Goal: Information Seeking & Learning: Learn about a topic

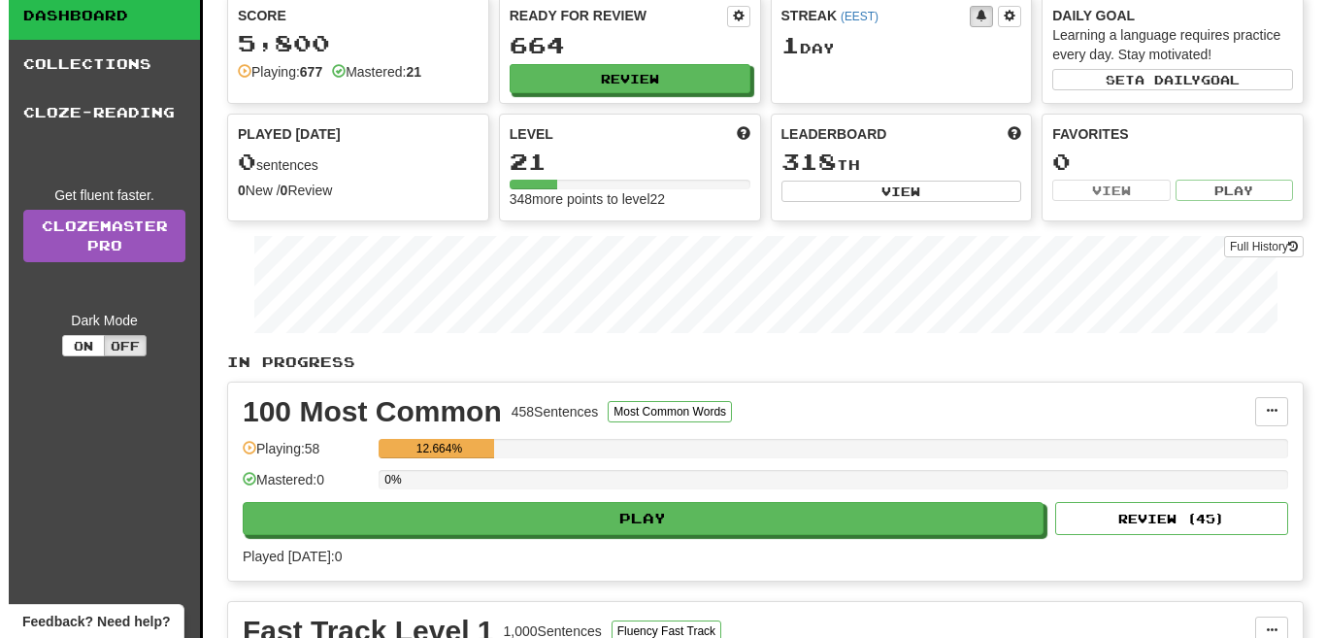
scroll to position [388, 0]
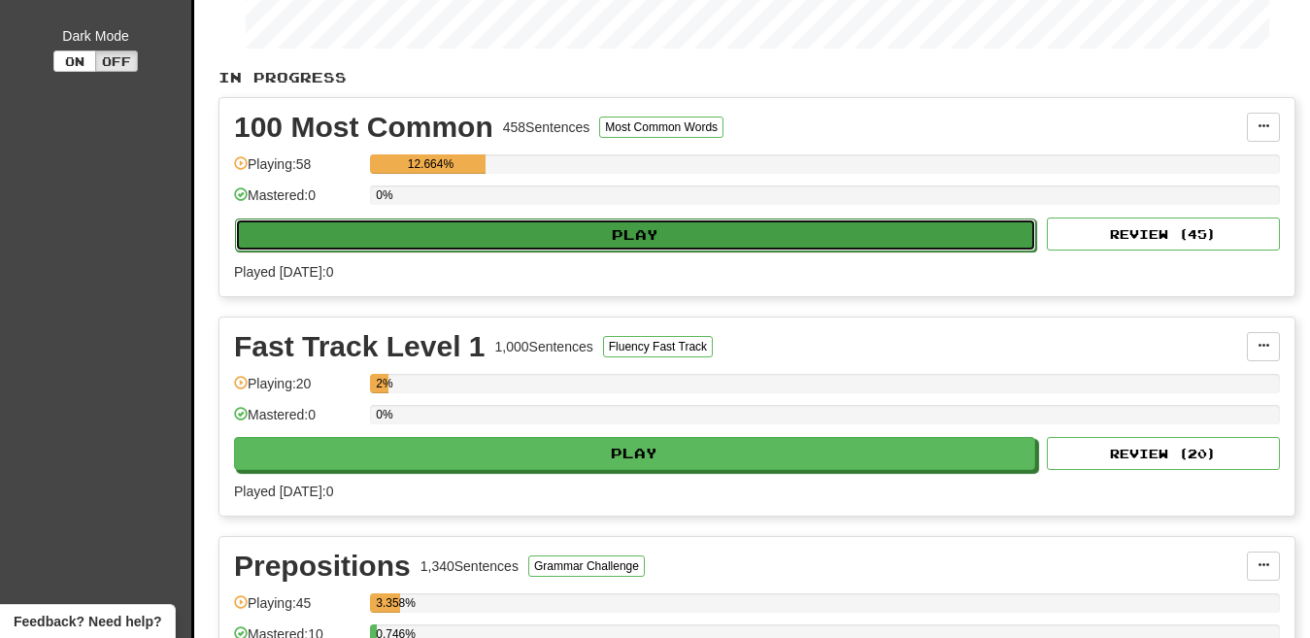
click at [649, 239] on button "Play" at bounding box center [635, 234] width 801 height 33
select select "**"
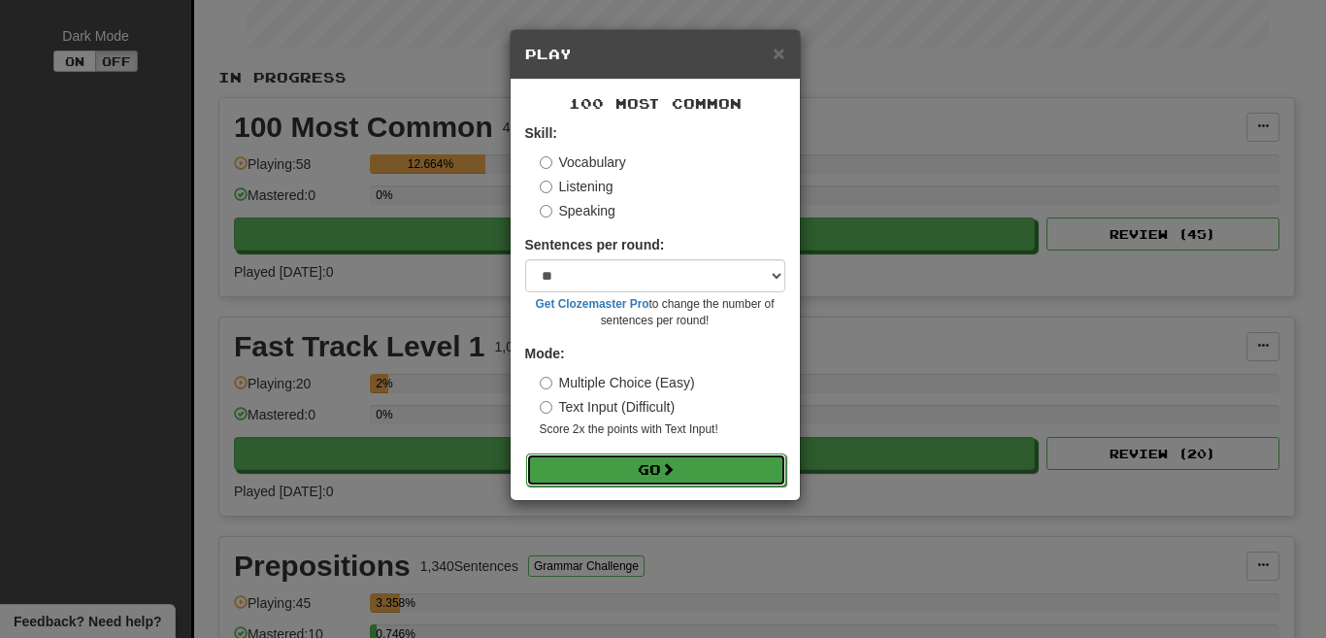
click at [640, 467] on button "Go" at bounding box center [656, 469] width 260 height 33
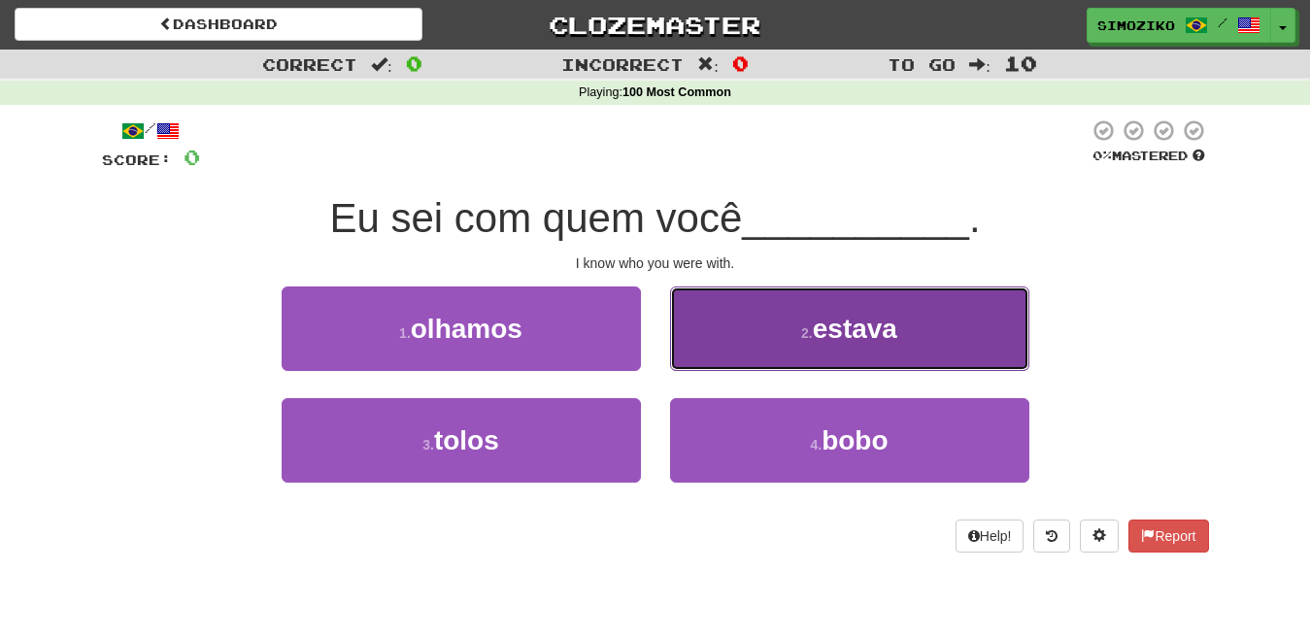
click at [894, 331] on span "estava" at bounding box center [855, 329] width 84 height 30
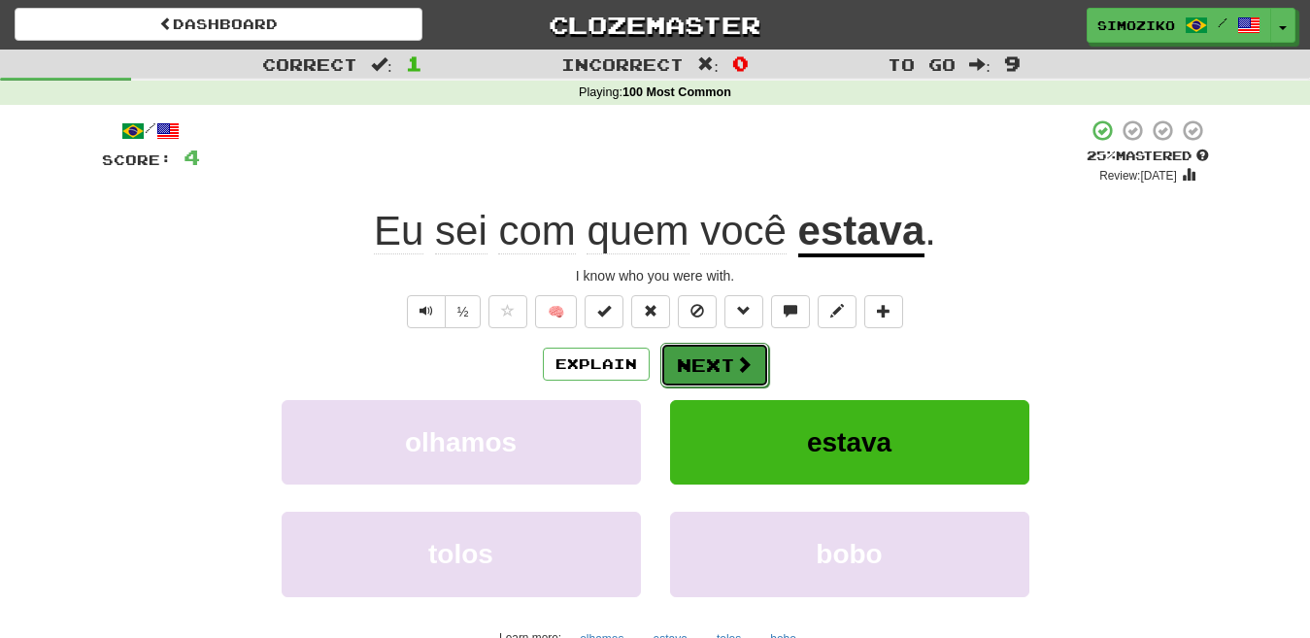
click at [710, 367] on button "Next" at bounding box center [714, 365] width 109 height 45
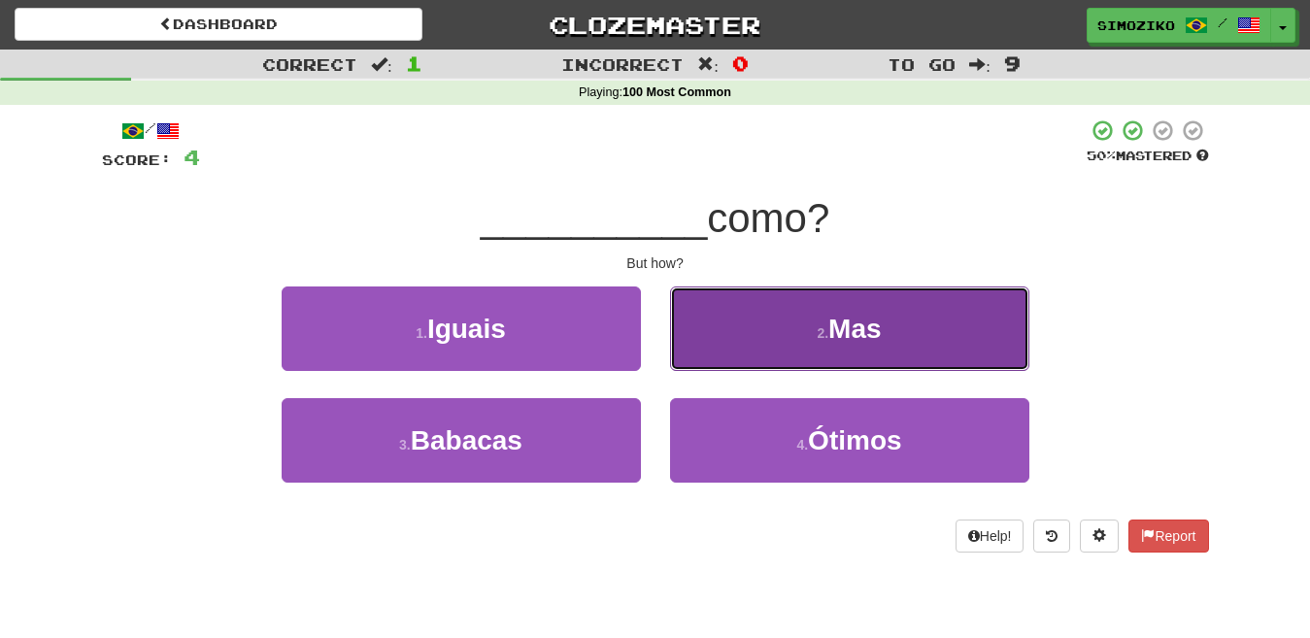
click at [860, 347] on button "2 . Mas" at bounding box center [849, 328] width 359 height 84
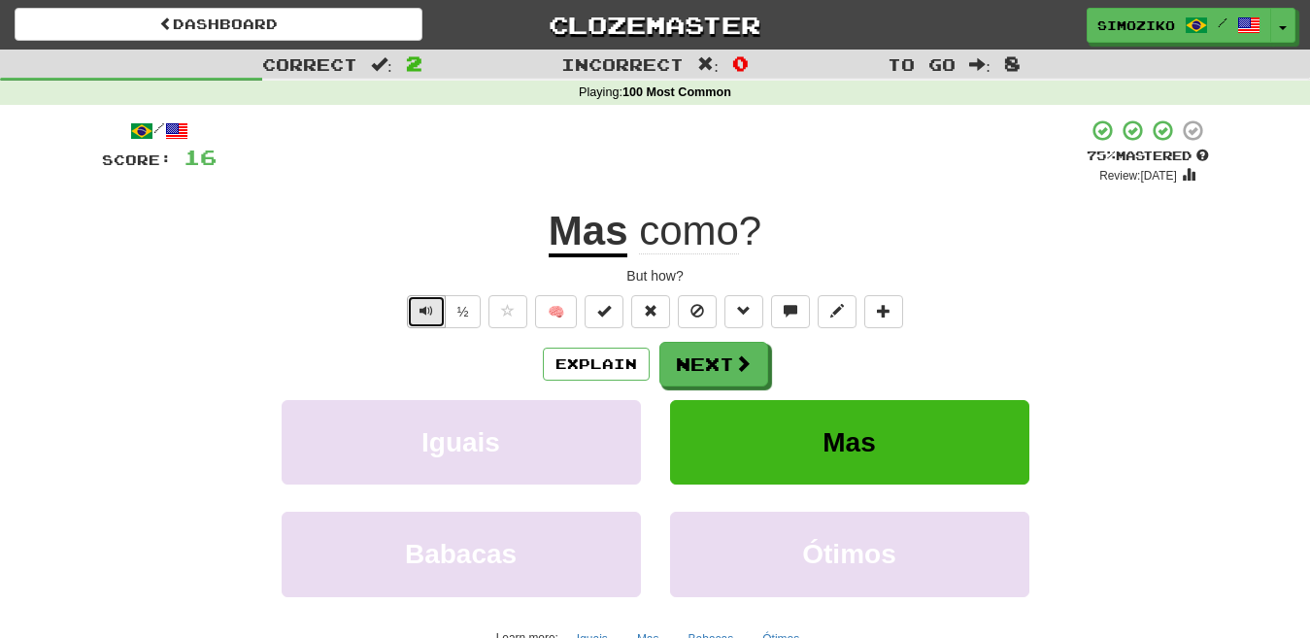
click at [425, 316] on span "Text-to-speech controls" at bounding box center [426, 311] width 14 height 14
click at [725, 367] on button "Next" at bounding box center [714, 365] width 109 height 45
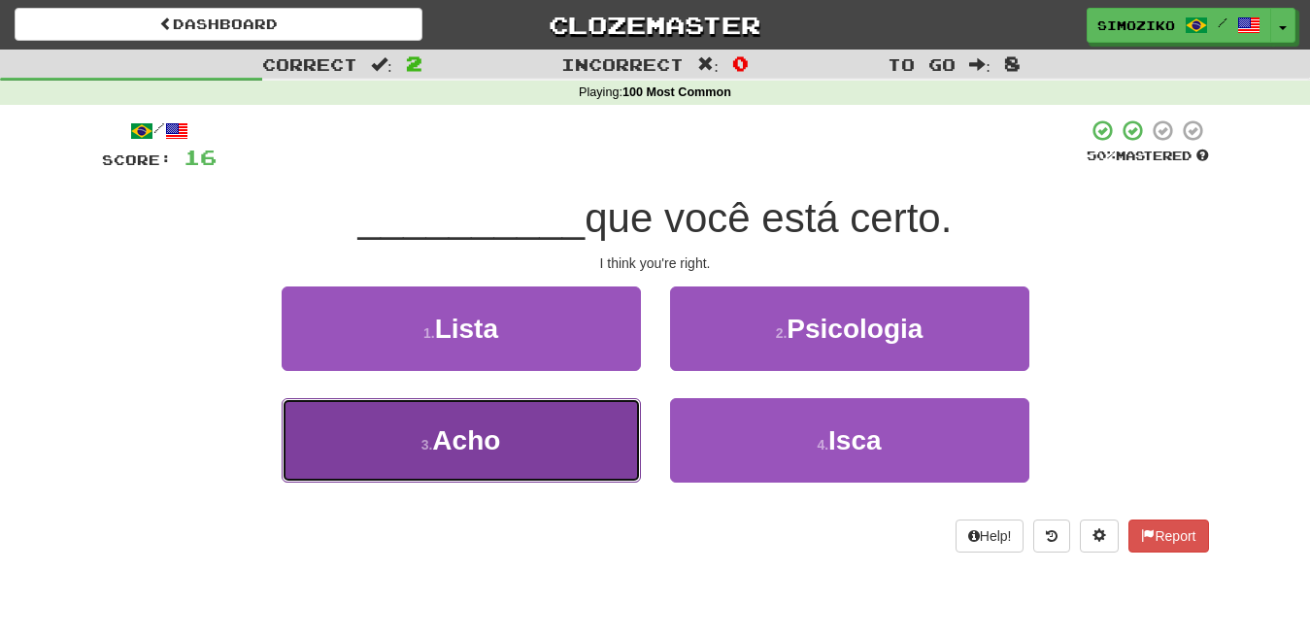
click at [457, 453] on span "Acho" at bounding box center [466, 440] width 68 height 30
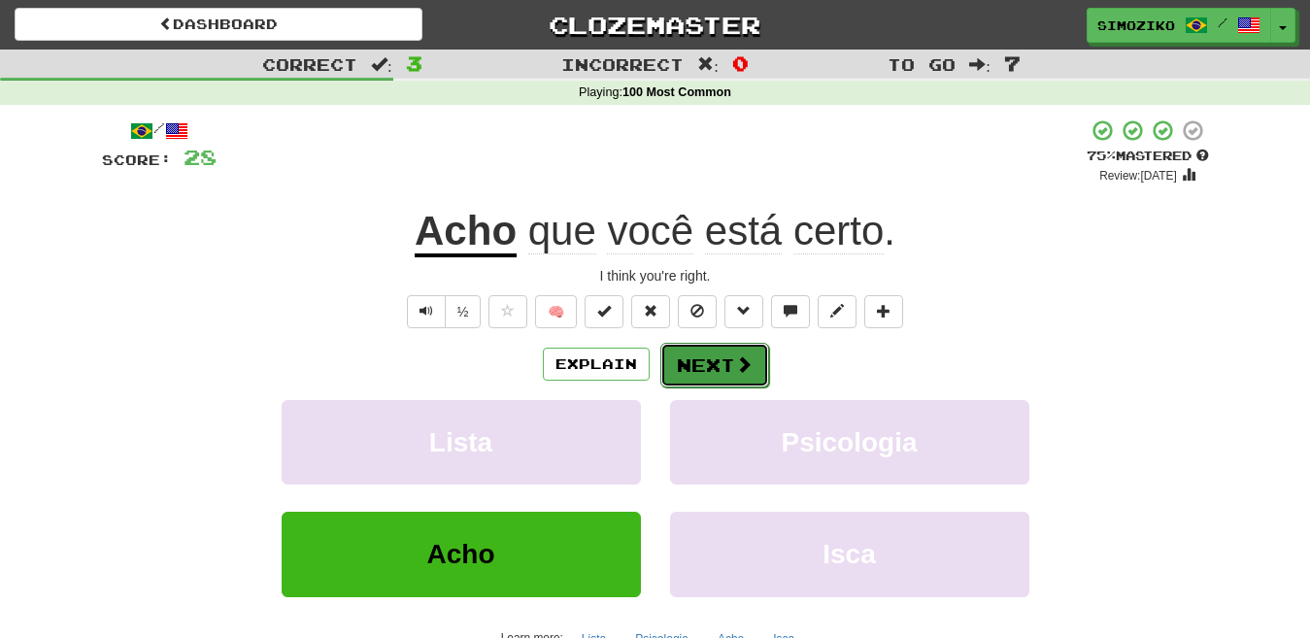
click at [726, 369] on button "Next" at bounding box center [714, 365] width 109 height 45
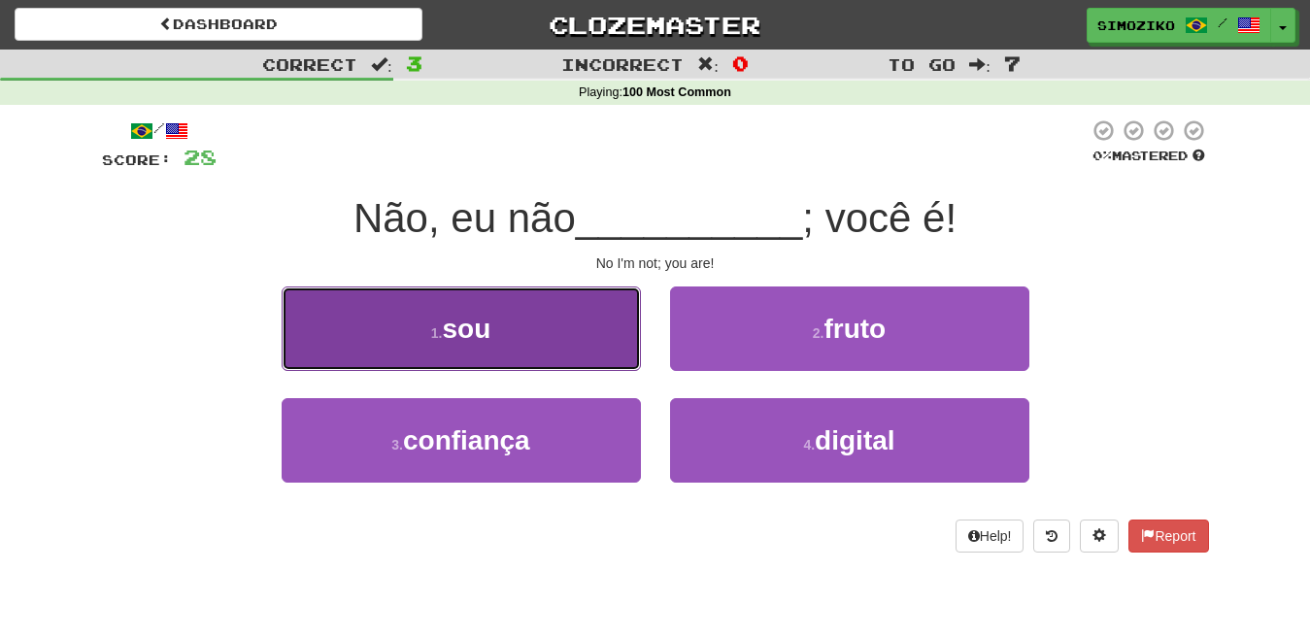
click at [486, 342] on span "sou" at bounding box center [466, 329] width 49 height 30
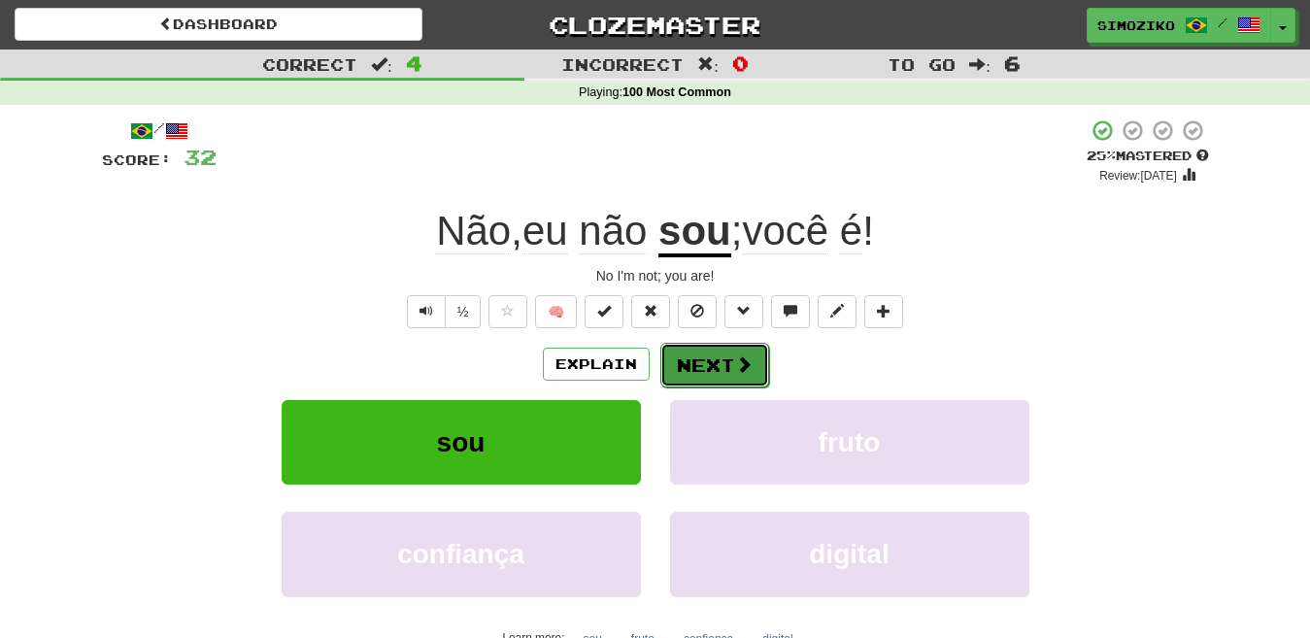
click at [694, 367] on button "Next" at bounding box center [714, 365] width 109 height 45
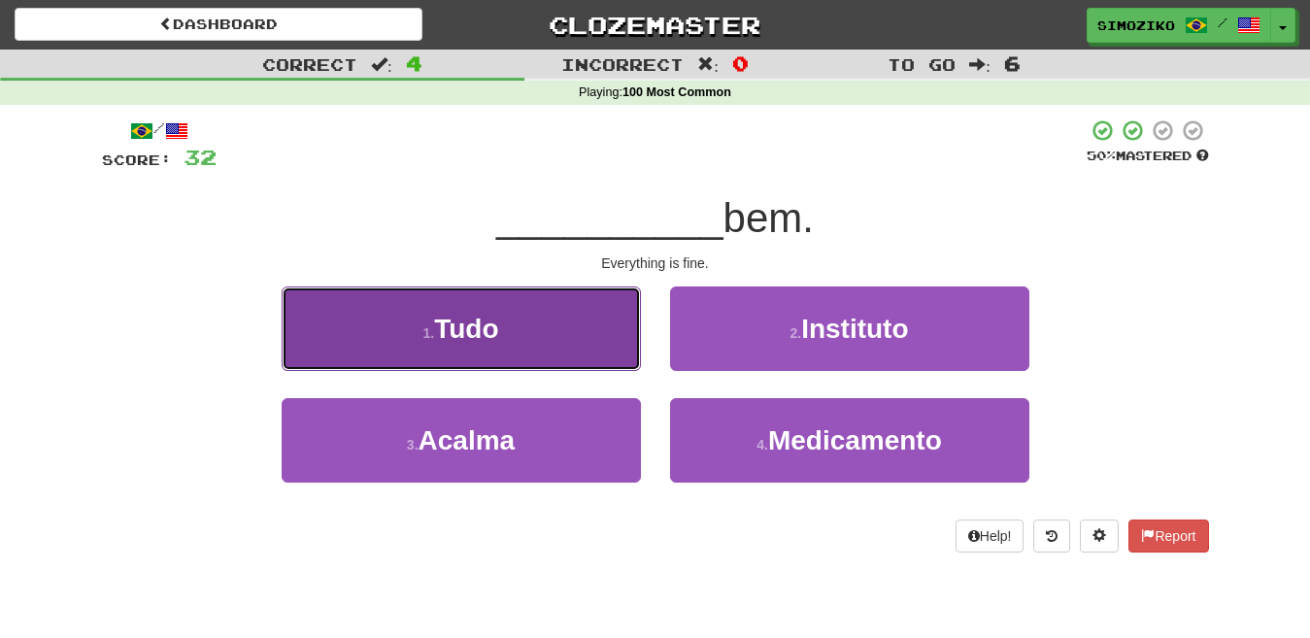
click at [506, 339] on button "1 . Tudo" at bounding box center [461, 328] width 359 height 84
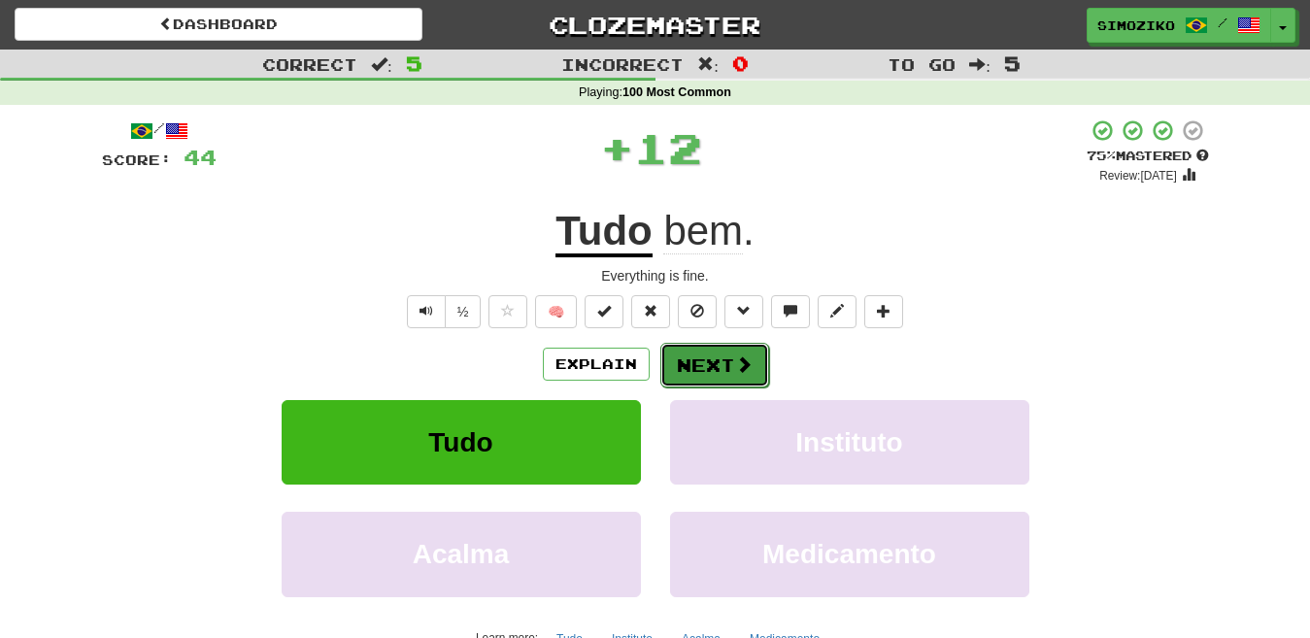
click at [727, 360] on button "Next" at bounding box center [714, 365] width 109 height 45
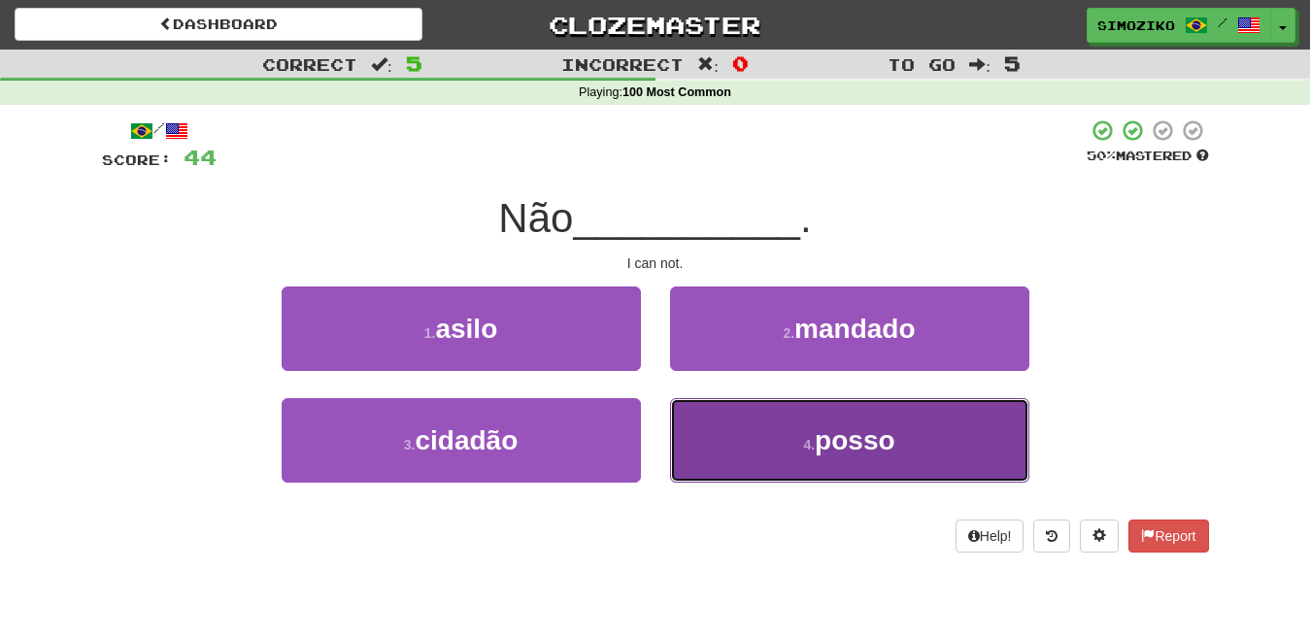
click at [893, 460] on button "4 . posso" at bounding box center [849, 440] width 359 height 84
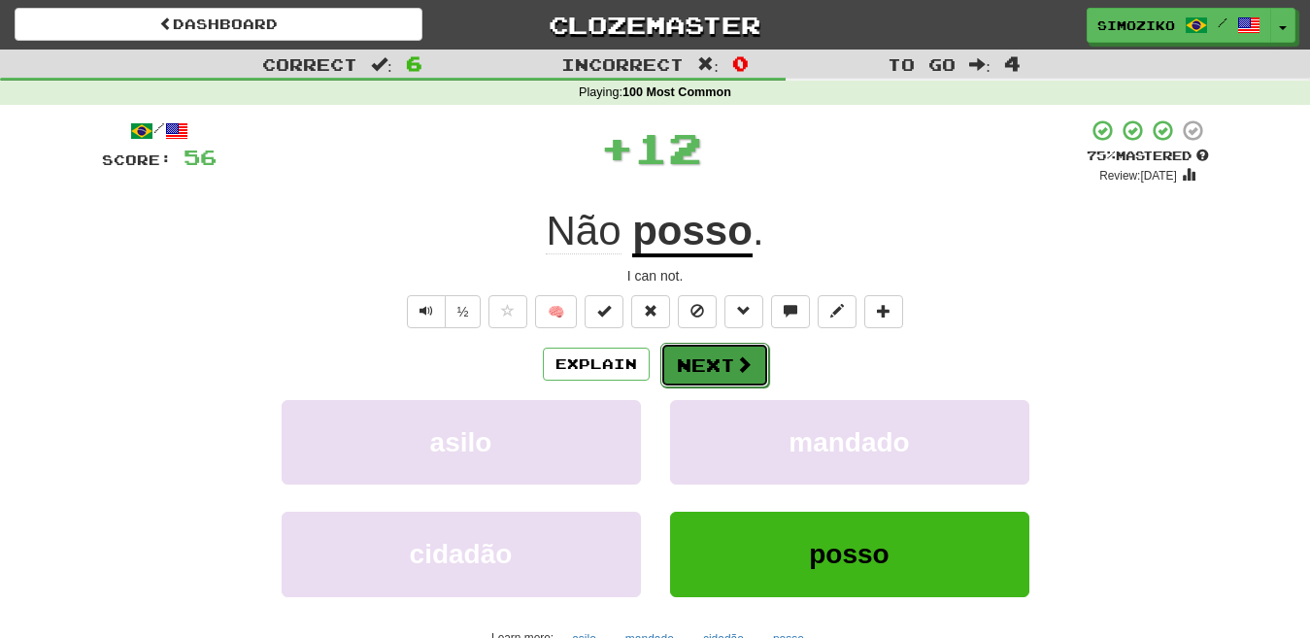
click at [716, 359] on button "Next" at bounding box center [714, 365] width 109 height 45
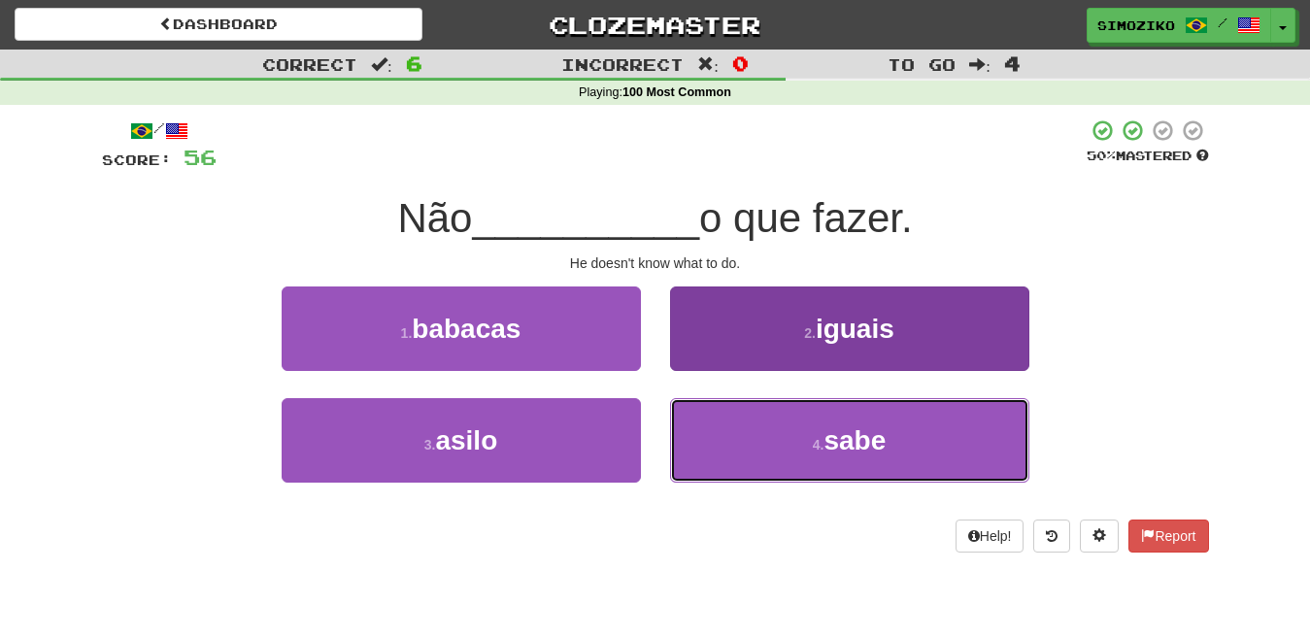
click at [874, 443] on span "sabe" at bounding box center [854, 440] width 62 height 30
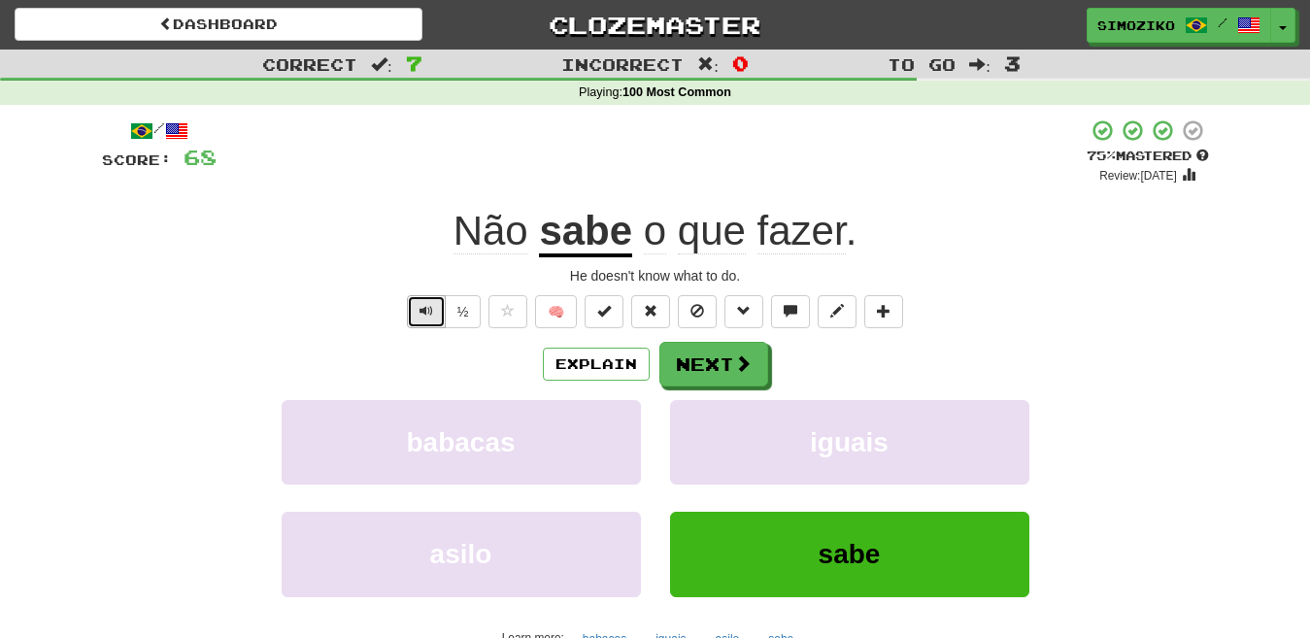
click at [433, 308] on span "Text-to-speech controls" at bounding box center [426, 311] width 14 height 14
click at [426, 309] on span "Text-to-speech controls" at bounding box center [426, 311] width 14 height 14
click at [742, 359] on span at bounding box center [743, 363] width 17 height 17
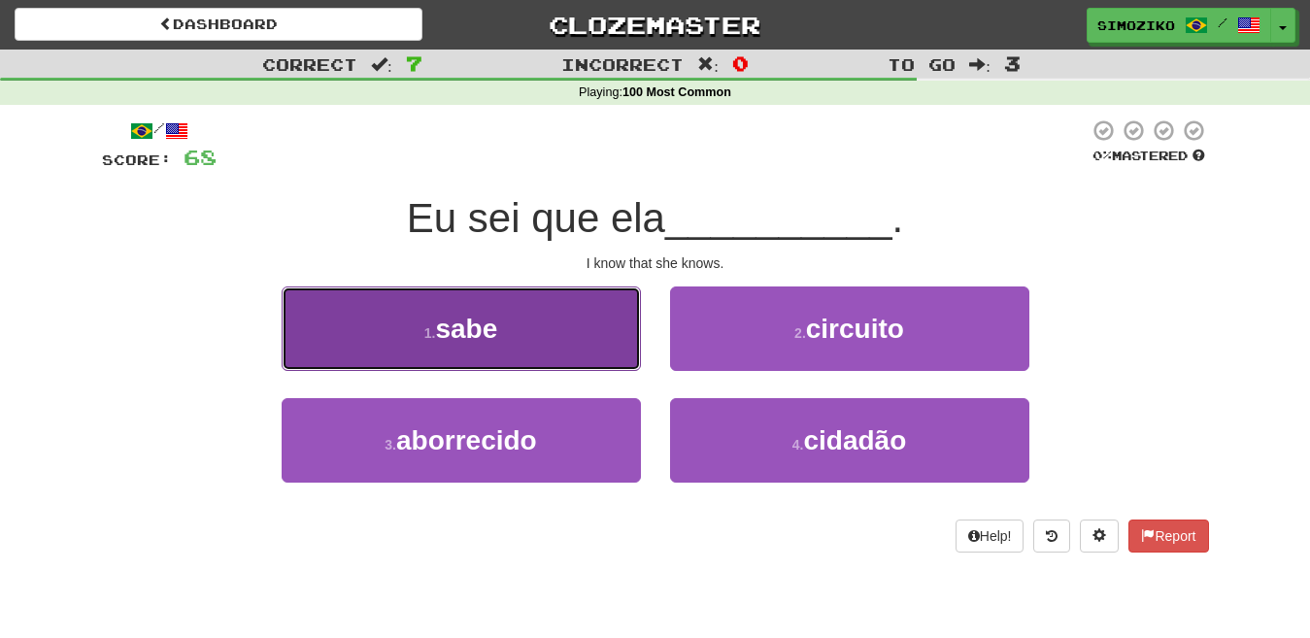
click at [519, 348] on button "1 . sabe" at bounding box center [461, 328] width 359 height 84
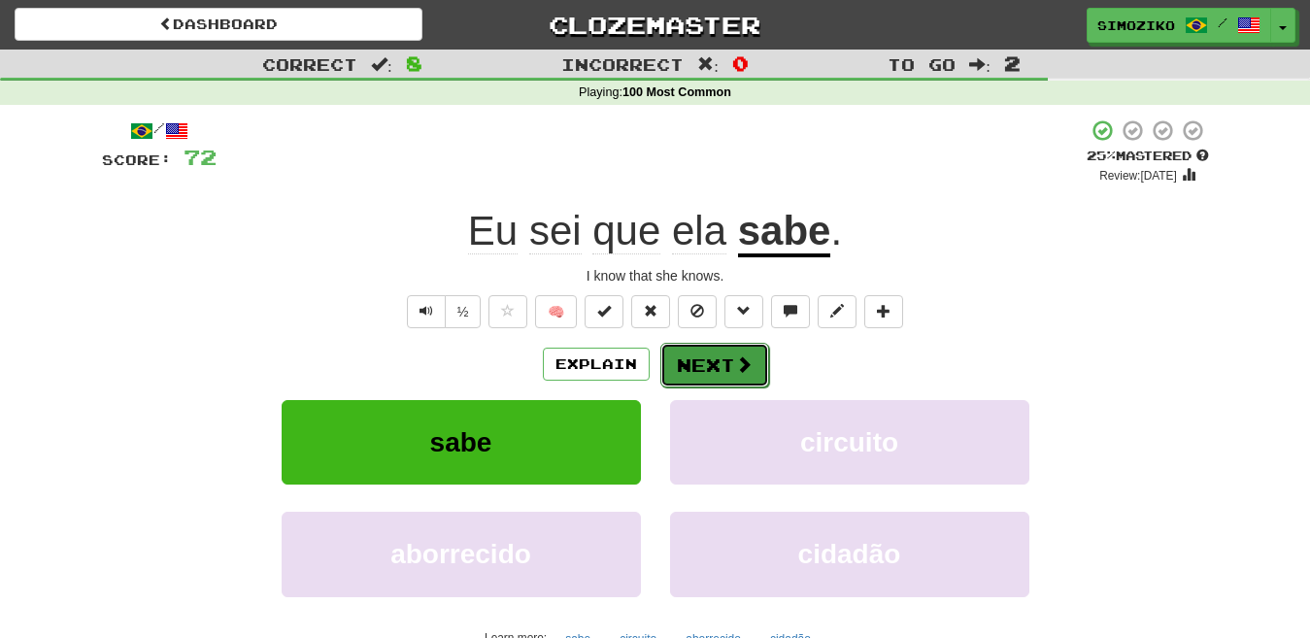
click at [726, 357] on button "Next" at bounding box center [714, 365] width 109 height 45
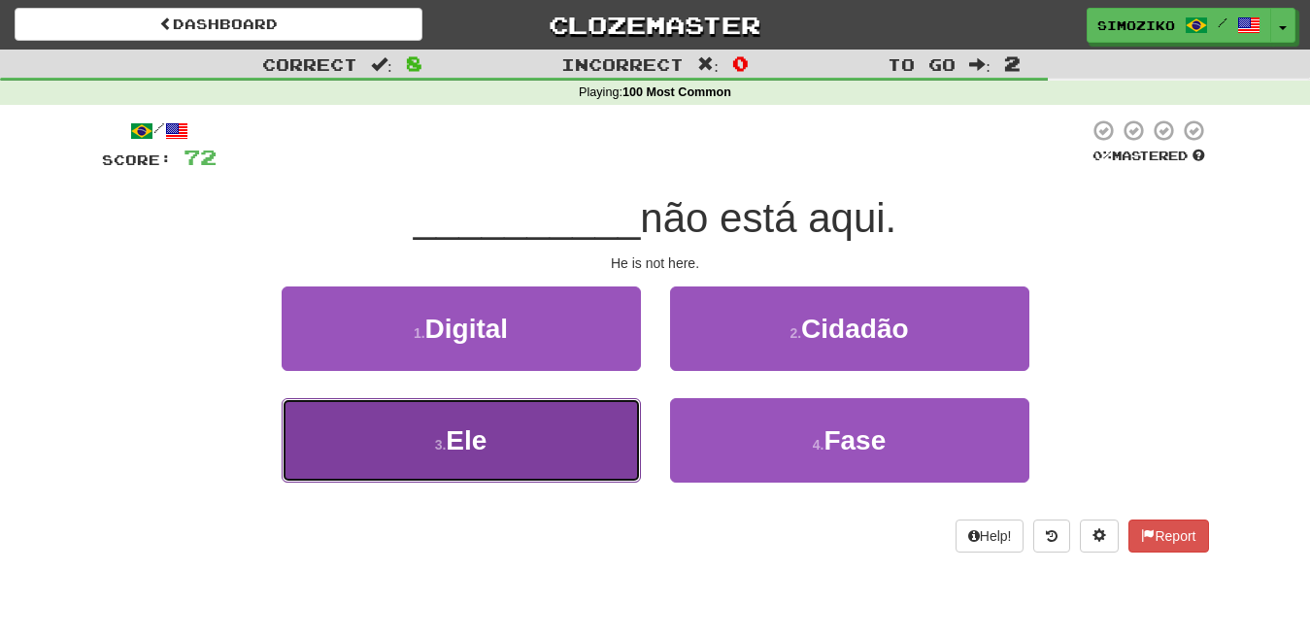
click at [447, 442] on small "3 ." at bounding box center [441, 445] width 12 height 16
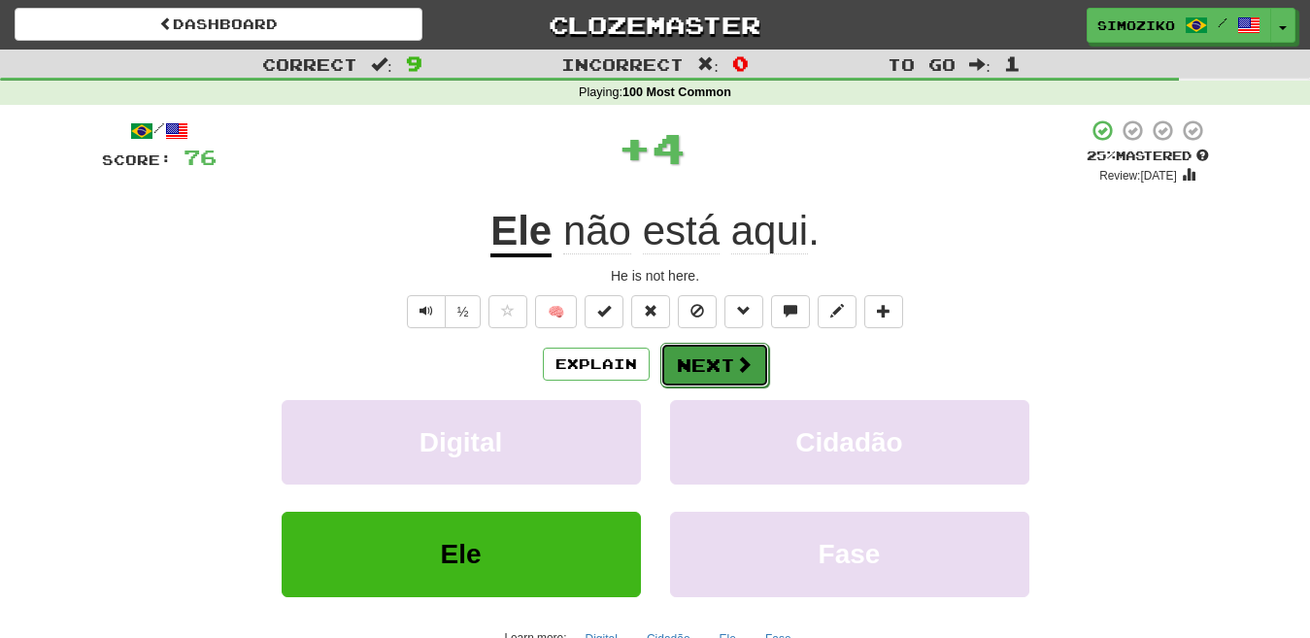
click at [728, 361] on button "Next" at bounding box center [714, 365] width 109 height 45
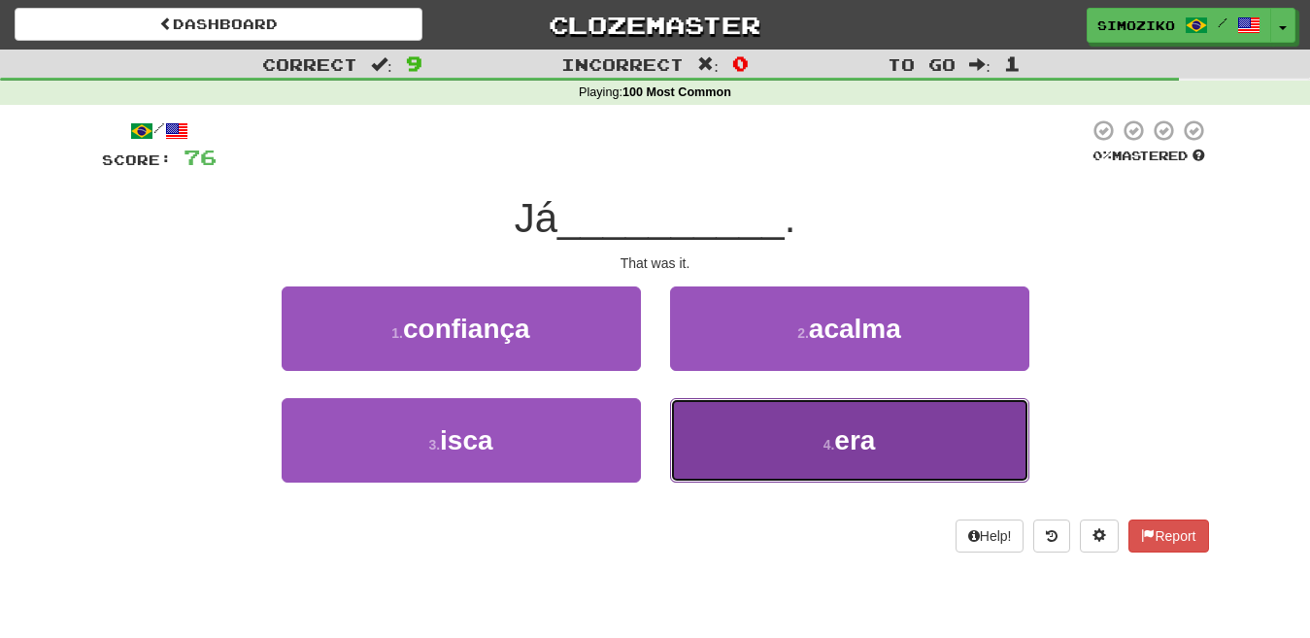
click at [893, 469] on button "4 . era" at bounding box center [849, 440] width 359 height 84
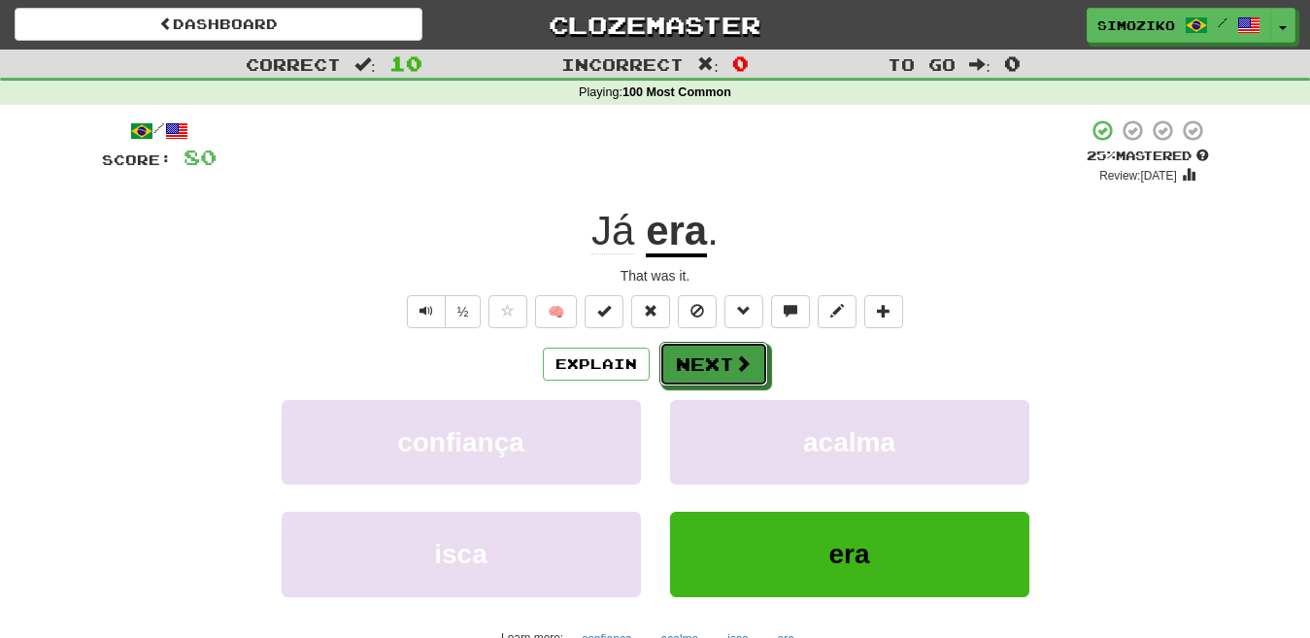
drag, startPoint x: 694, startPoint y: 366, endPoint x: 687, endPoint y: 380, distance: 15.2
click at [695, 366] on button "Next" at bounding box center [713, 364] width 109 height 45
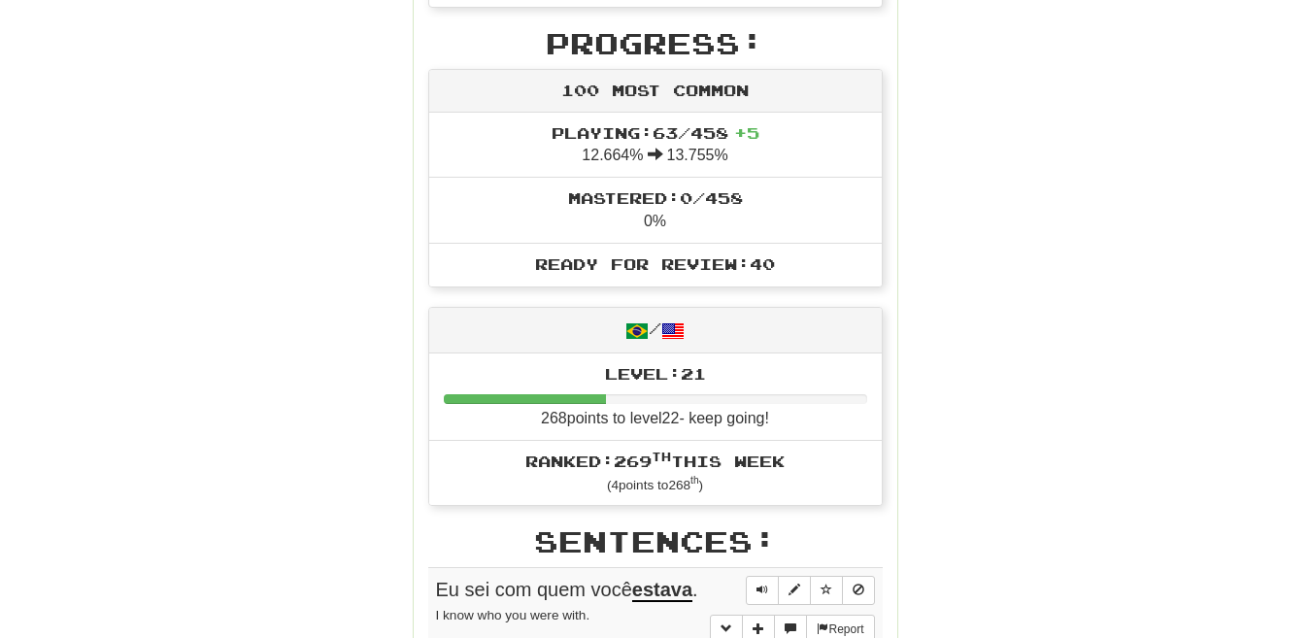
scroll to position [680, 0]
